Goal: Task Accomplishment & Management: Use online tool/utility

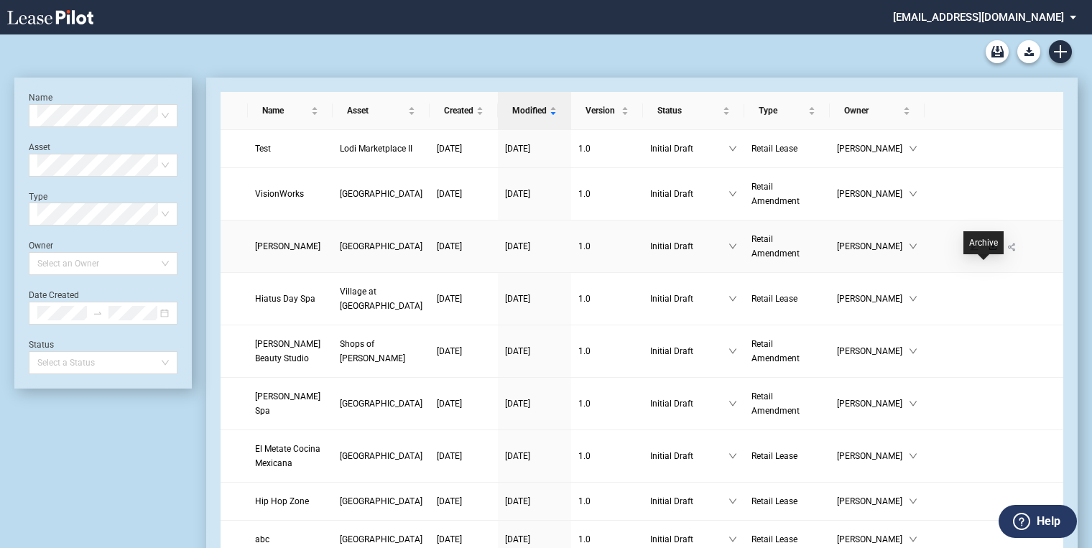
click at [989, 251] on icon "download" at bounding box center [993, 246] width 9 height 9
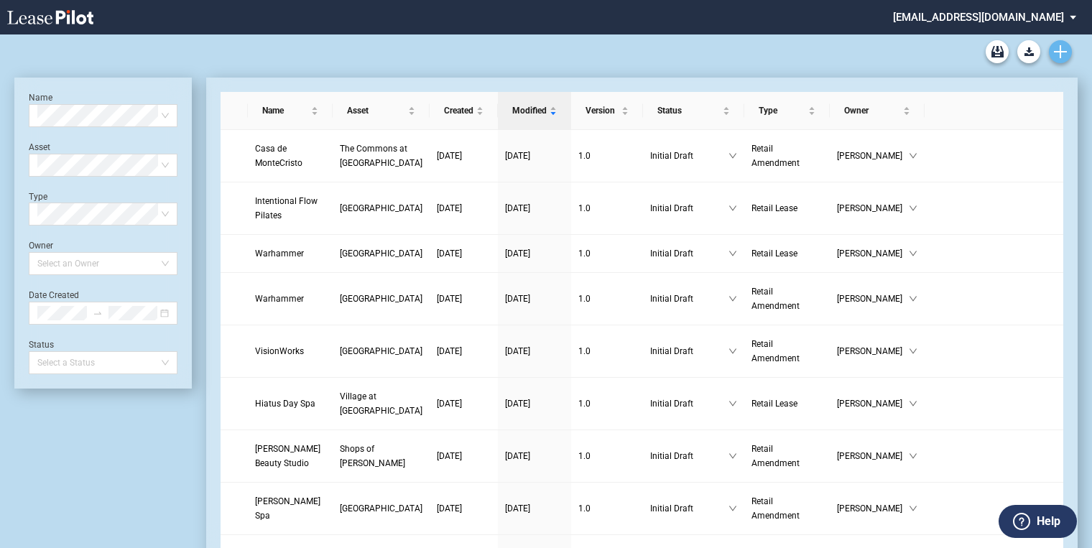
click at [1064, 53] on icon "Create new document" at bounding box center [1060, 51] width 13 height 13
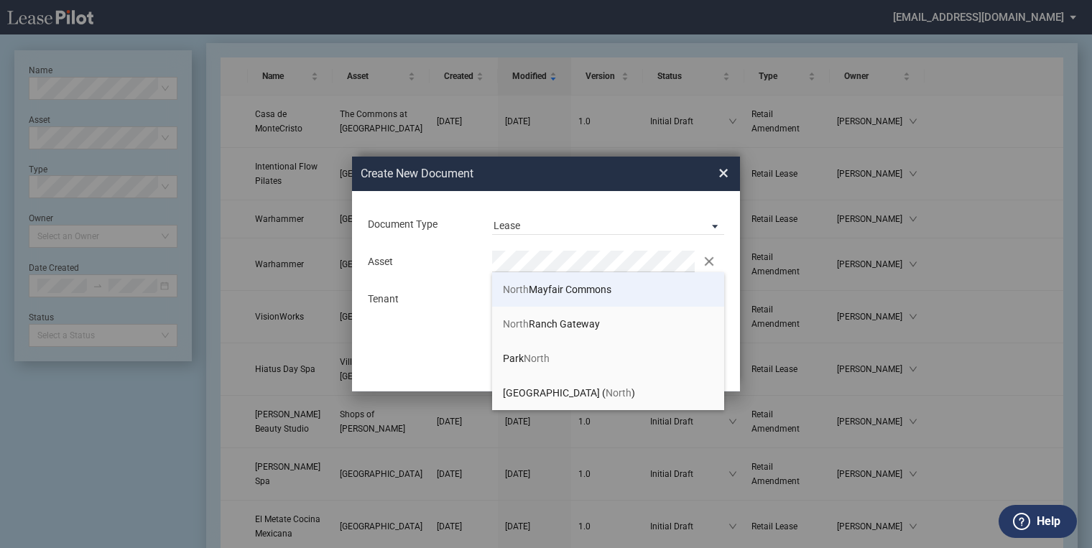
click at [545, 284] on span "North Mayfair Commons" at bounding box center [557, 289] width 108 height 11
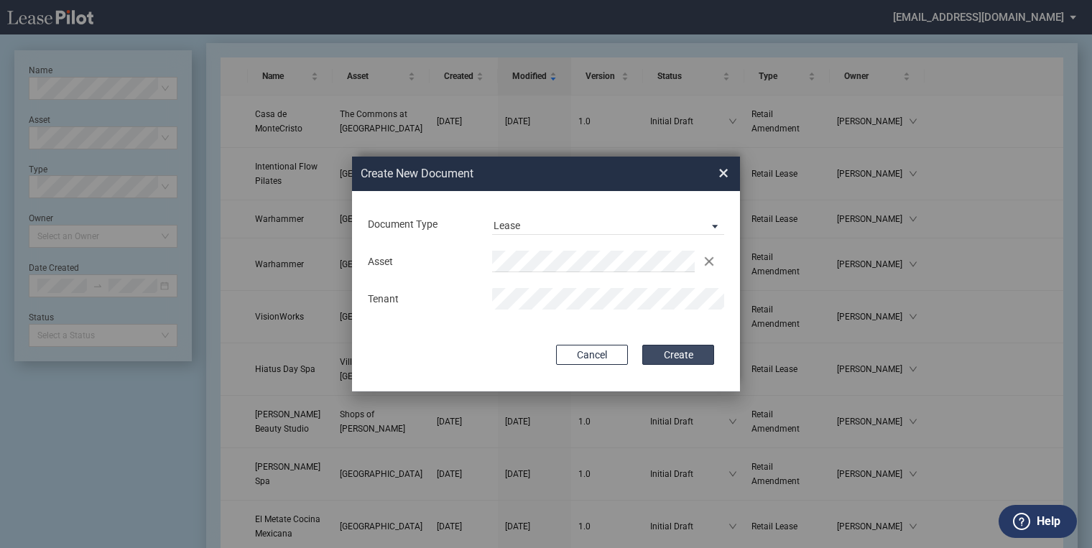
click at [684, 354] on button "Create" at bounding box center [678, 355] width 72 height 20
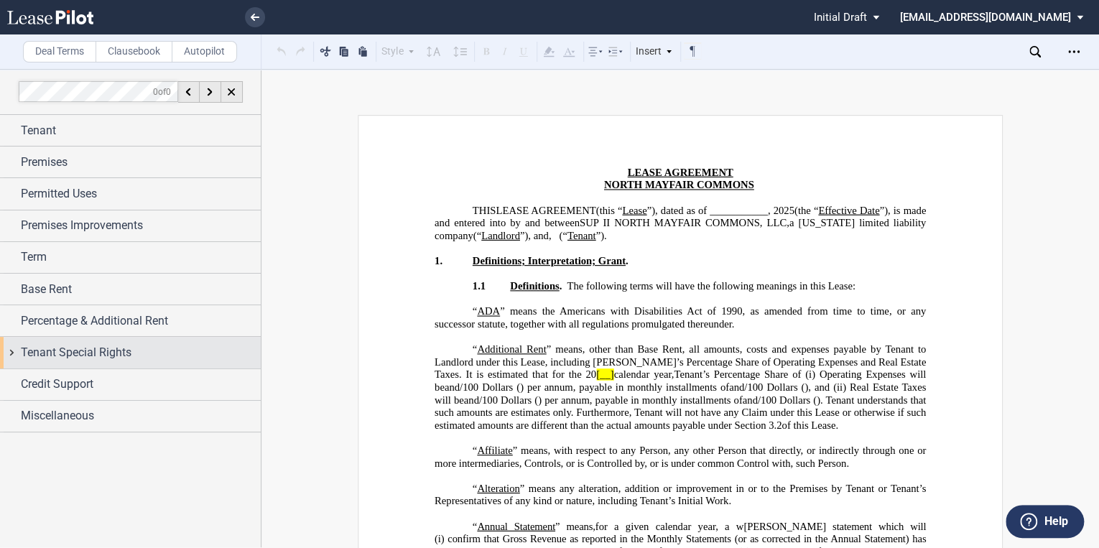
click at [63, 350] on span "Tenant Special Rights" at bounding box center [76, 352] width 111 height 17
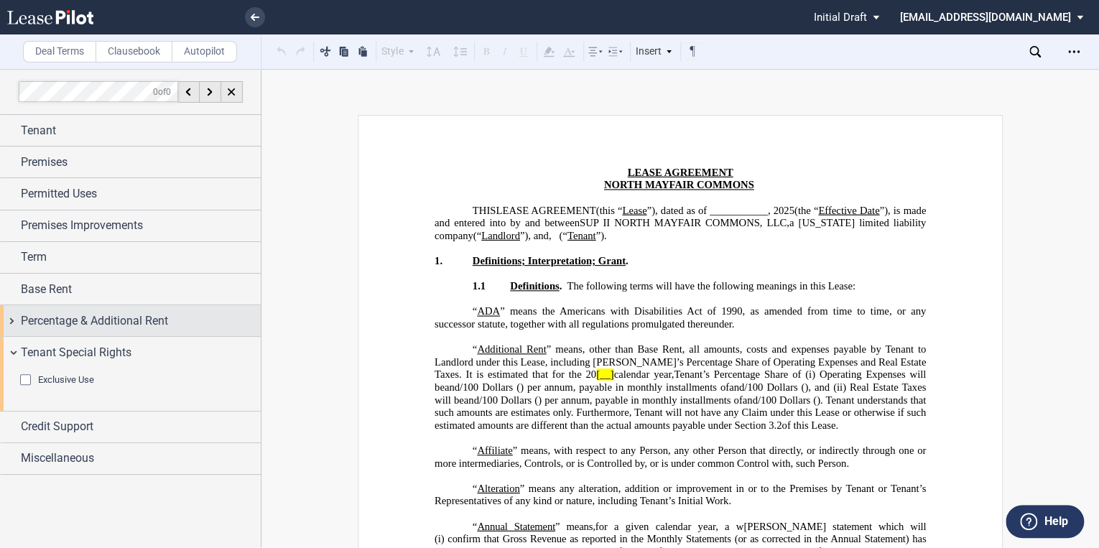
click at [40, 323] on span "Percentage & Additional Rent" at bounding box center [94, 321] width 147 height 17
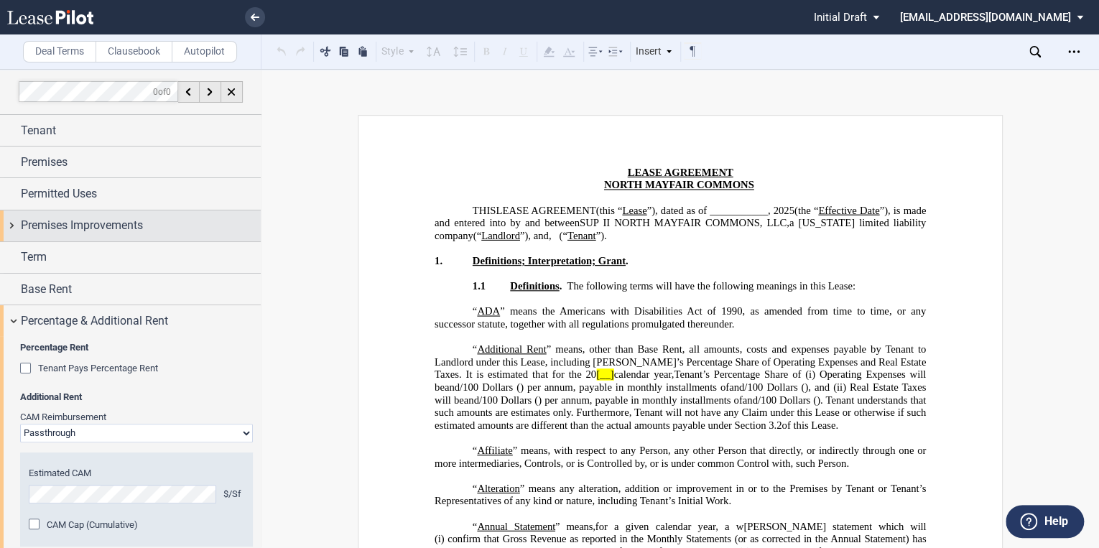
click at [78, 224] on span "Premises Improvements" at bounding box center [82, 225] width 122 height 17
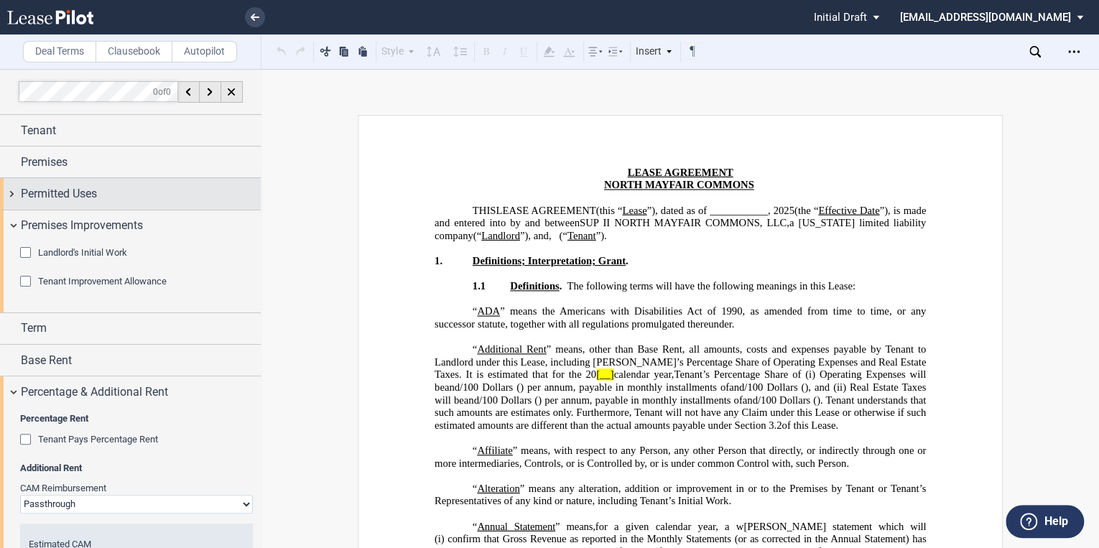
click at [60, 200] on span "Permitted Uses" at bounding box center [59, 193] width 76 height 17
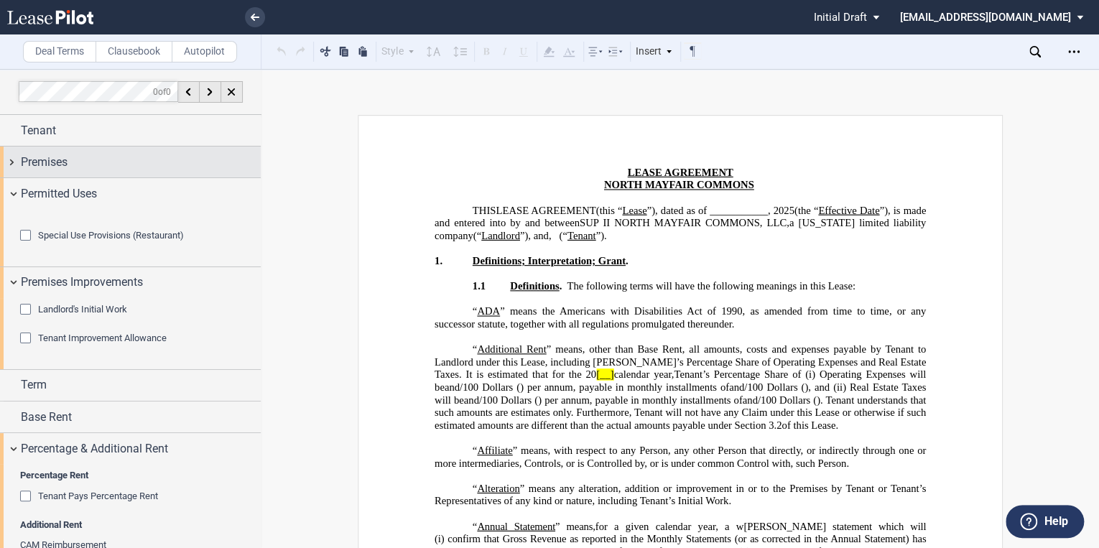
click at [56, 159] on span "Premises" at bounding box center [44, 162] width 47 height 17
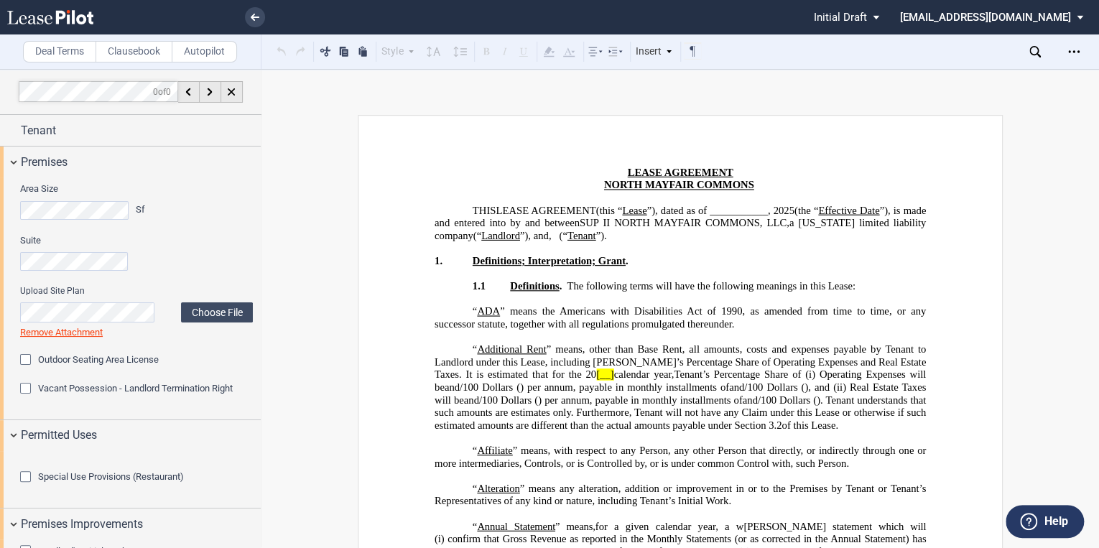
click at [117, 55] on label "Clausebook" at bounding box center [134, 52] width 77 height 22
